Goal: Communication & Community: Answer question/provide support

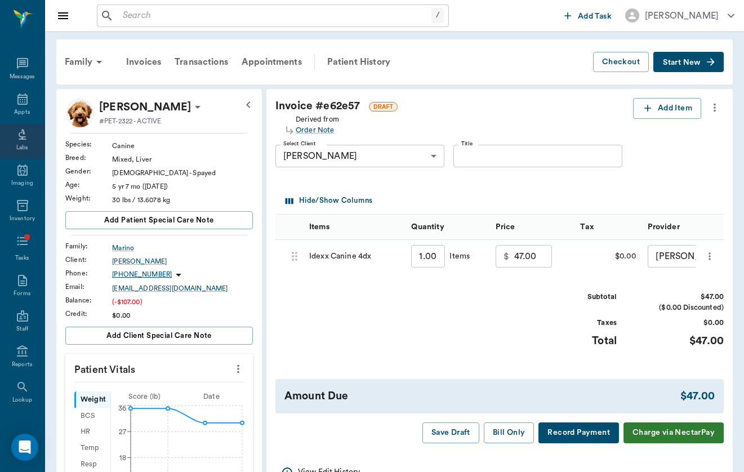
click at [19, 146] on div "Labs" at bounding box center [22, 148] width 12 height 8
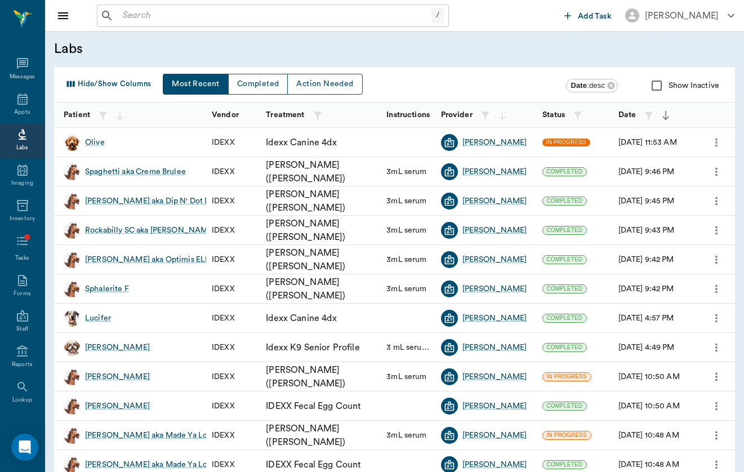
click at [572, 141] on span "IN PROGRESS" at bounding box center [566, 142] width 48 height 8
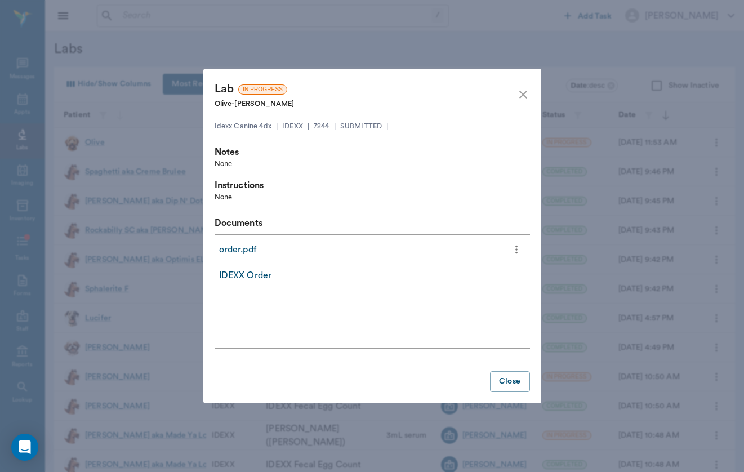
click at [248, 244] on link "order.pdf" at bounding box center [237, 250] width 37 height 14
click at [526, 96] on icon "close" at bounding box center [523, 95] width 14 height 14
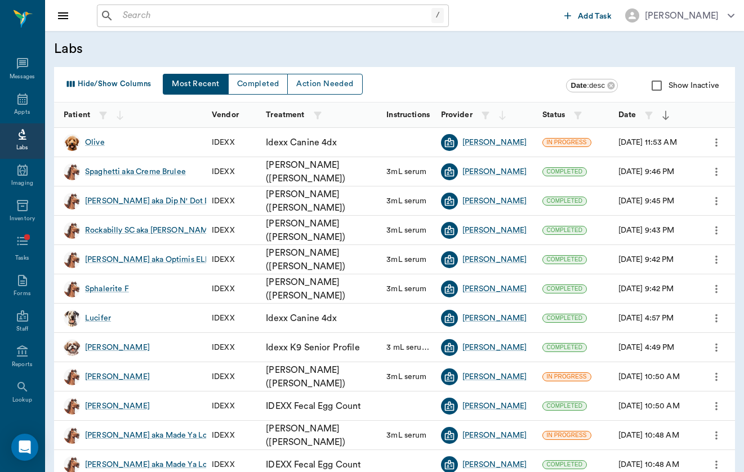
scroll to position [-1, 0]
click at [342, 19] on input "text" at bounding box center [274, 16] width 313 height 16
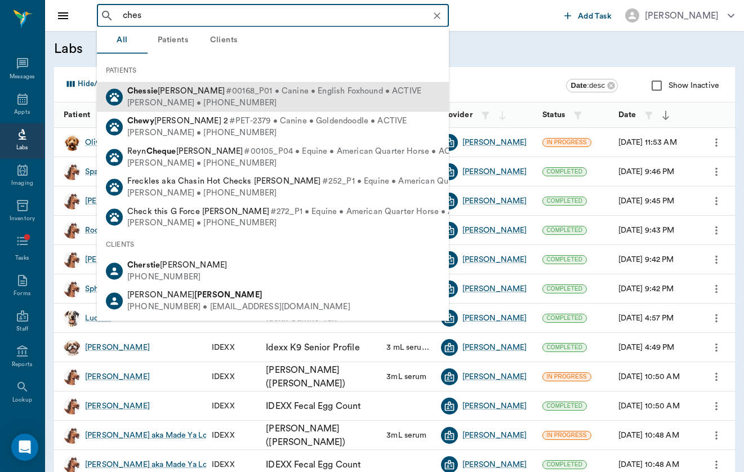
click at [308, 86] on div "[PERSON_NAME] #00168_P01 • Canine • English Foxhound • ACTIVE [PERSON_NAME] • […" at bounding box center [273, 97] width 352 height 30
type input "ches"
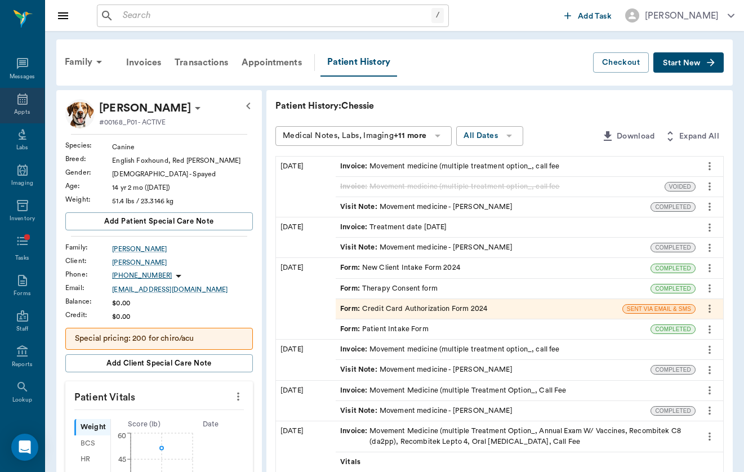
click at [14, 100] on div "Appts" at bounding box center [22, 105] width 44 height 35
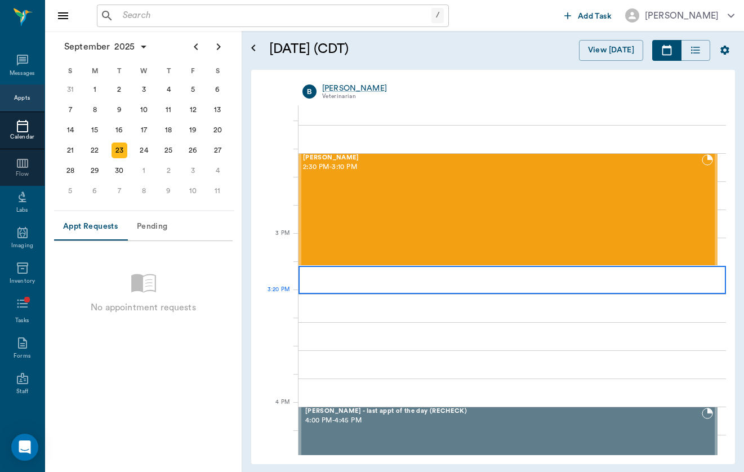
scroll to position [1060, 0]
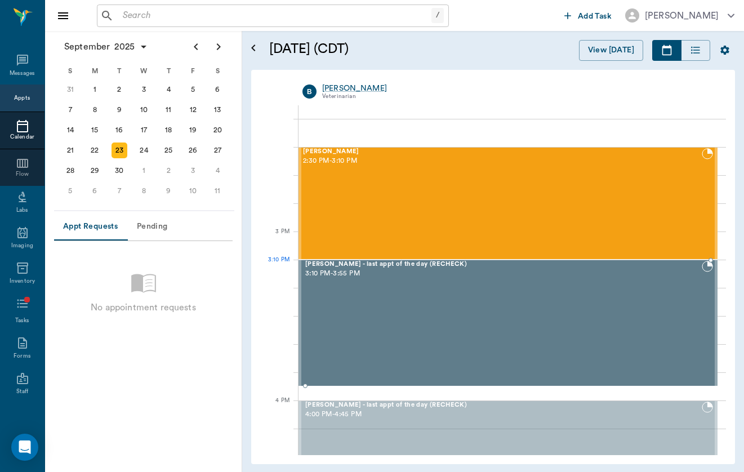
drag, startPoint x: 487, startPoint y: 424, endPoint x: 497, endPoint y: 286, distance: 138.2
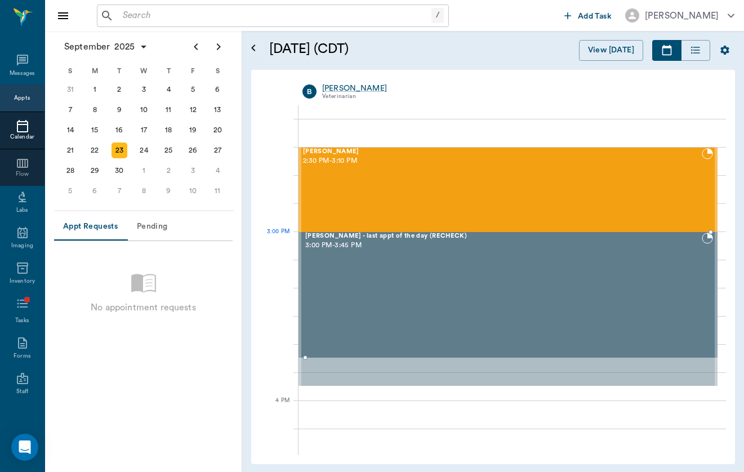
drag, startPoint x: 493, startPoint y: 313, endPoint x: 494, endPoint y: 283, distance: 29.9
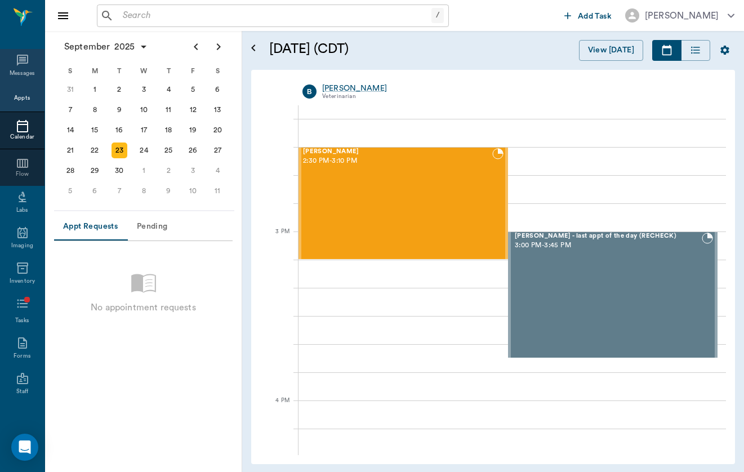
click at [23, 71] on div "Messages" at bounding box center [22, 66] width 44 height 35
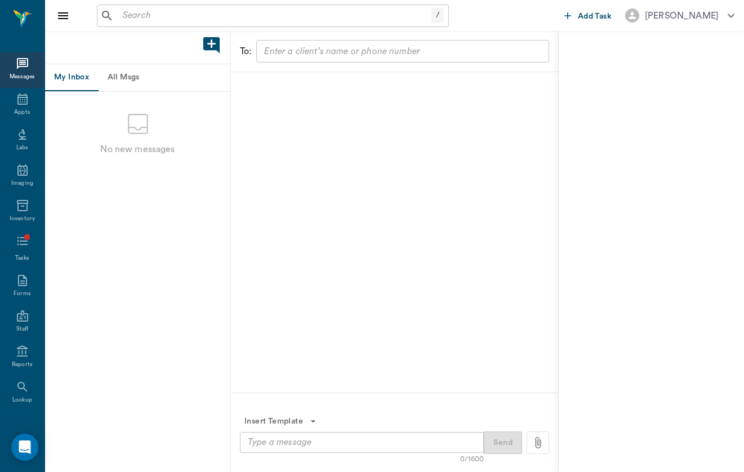
click at [122, 81] on button "All Msgs" at bounding box center [123, 77] width 51 height 27
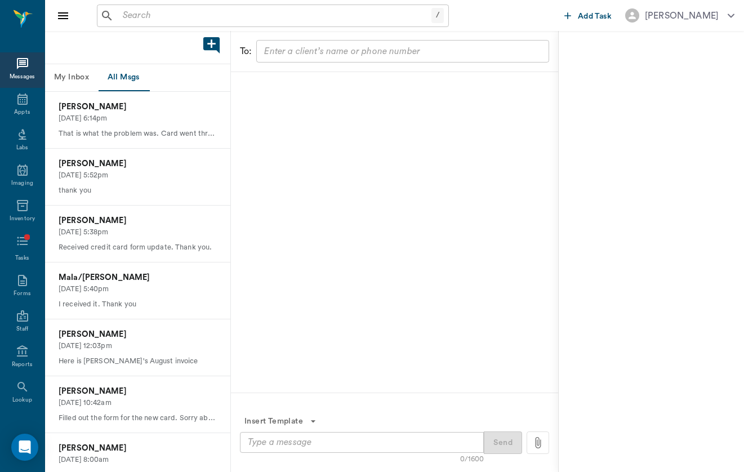
click at [305, 52] on input "text" at bounding box center [401, 51] width 284 height 16
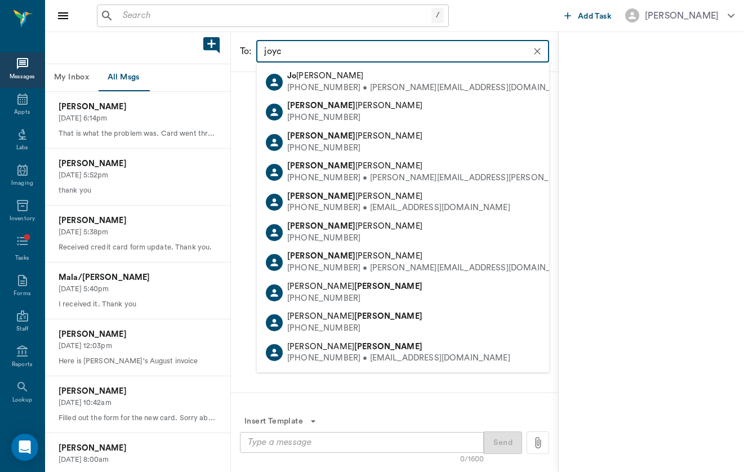
type input "[PERSON_NAME]"
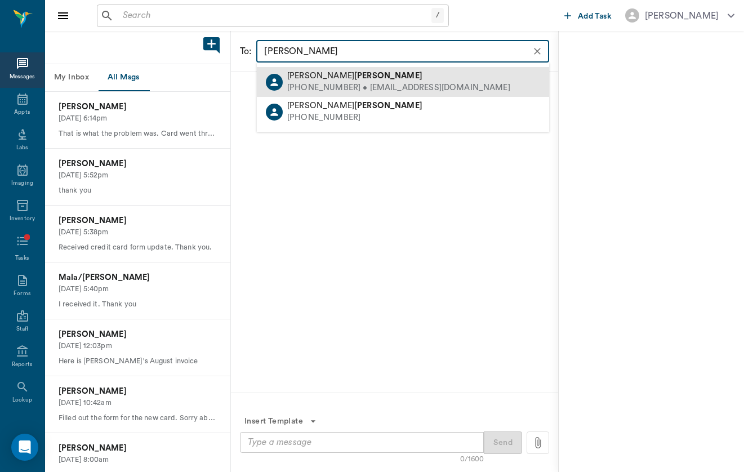
click at [348, 82] on div "[PHONE_NUMBER] • [EMAIL_ADDRESS][DOMAIN_NAME]" at bounding box center [398, 88] width 223 height 12
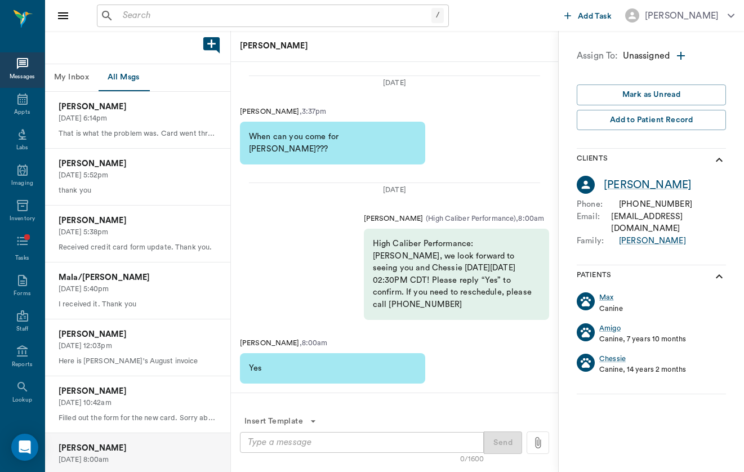
click at [375, 442] on textarea at bounding box center [362, 442] width 228 height 13
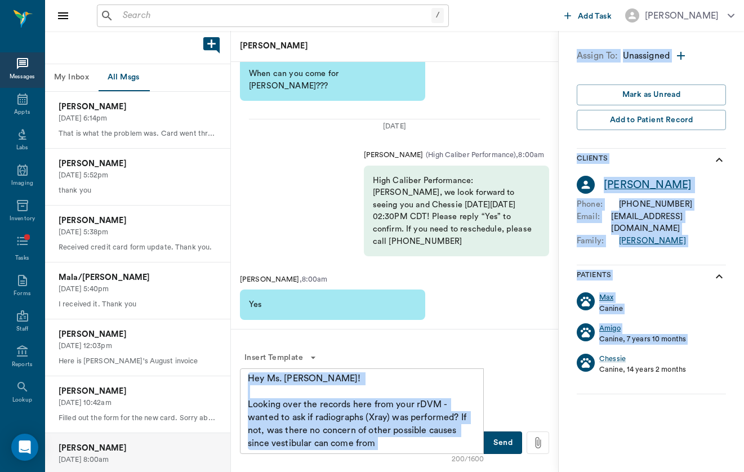
drag, startPoint x: 412, startPoint y: 450, endPoint x: 568, endPoint y: 405, distance: 162.7
click at [568, 405] on div "My Inbox All Msgs [PERSON_NAME] [DATE] 6:14pm That is what the problem was. Car…" at bounding box center [394, 251] width 699 height 441
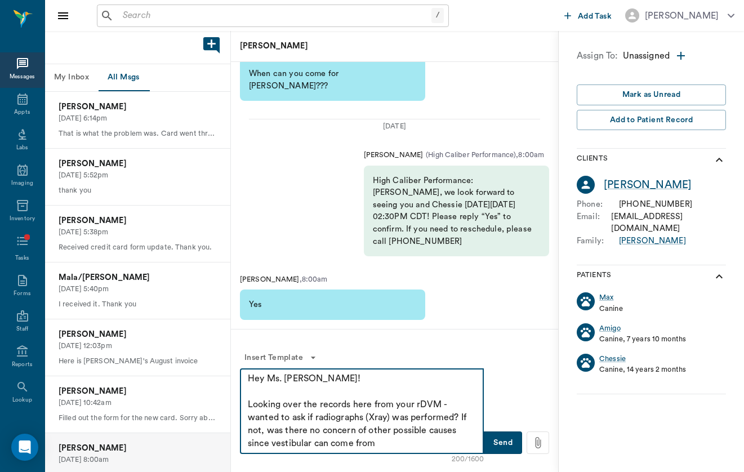
click at [440, 427] on textarea "Hey Ms. [PERSON_NAME]! Looking over the records here from your rDVM - wanted to…" at bounding box center [362, 411] width 228 height 78
drag, startPoint x: 462, startPoint y: 415, endPoint x: 468, endPoint y: 445, distance: 30.5
click at [468, 445] on textarea "Hey Ms. [PERSON_NAME]! Looking over the records here from your rDVM - wanted to…" at bounding box center [362, 411] width 228 height 78
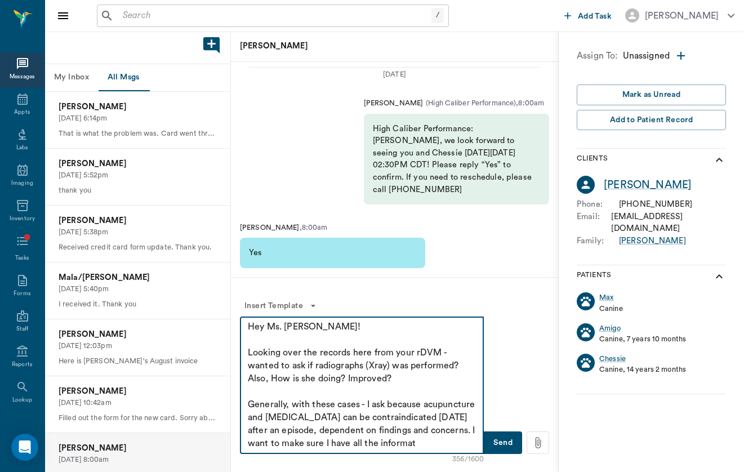
scroll to position [12, 0]
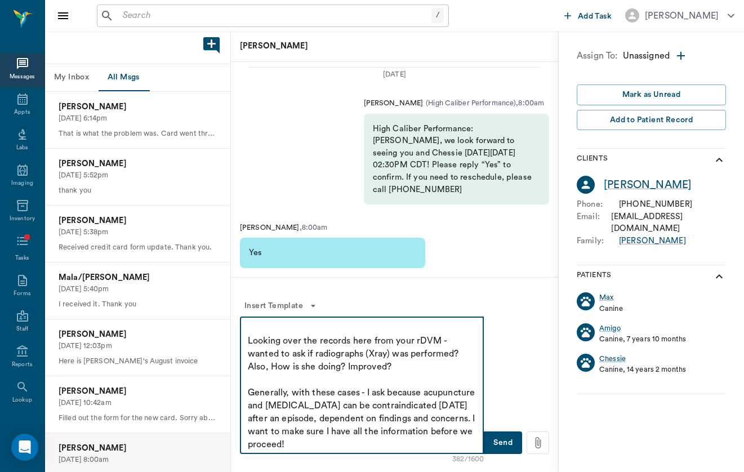
drag, startPoint x: 390, startPoint y: 443, endPoint x: 303, endPoint y: 433, distance: 87.2
click at [302, 433] on textarea "Hey Ms. [PERSON_NAME]! Looking over the records here from your rDVM - wanted to…" at bounding box center [362, 384] width 228 height 129
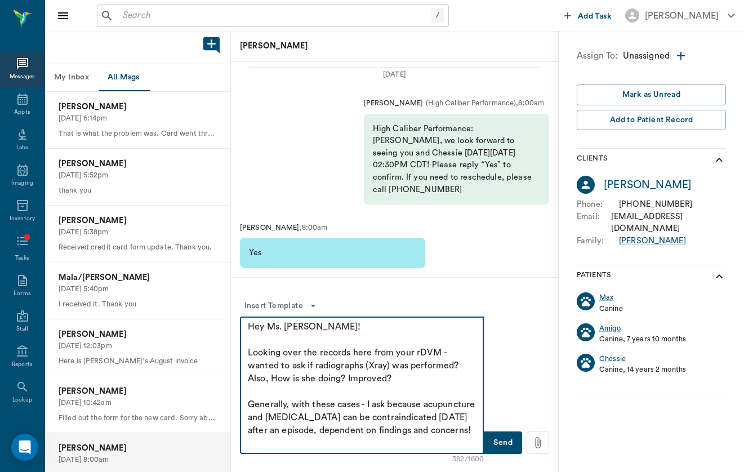
scroll to position [0, 0]
type textarea "Hey Ms. [PERSON_NAME]! Looking over the records here from your rDVM - wanted to…"
click at [503, 443] on button "Send" at bounding box center [502, 442] width 38 height 23
